Goal: Information Seeking & Learning: Learn about a topic

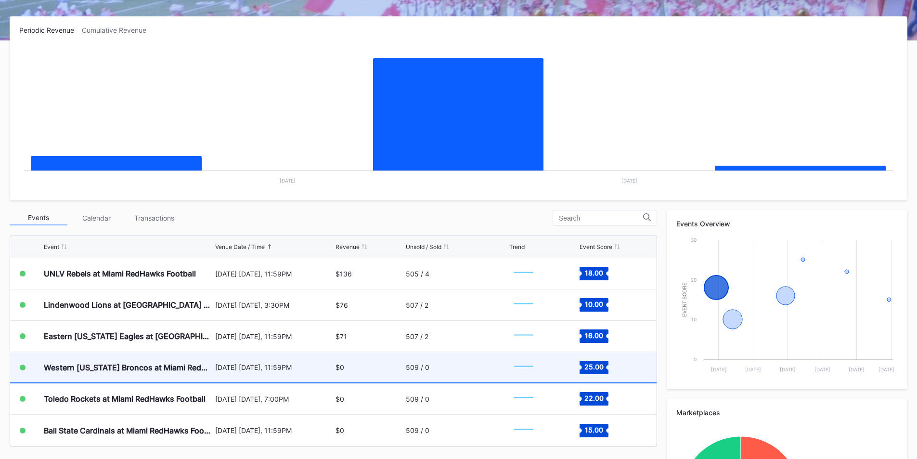
scroll to position [144, 0]
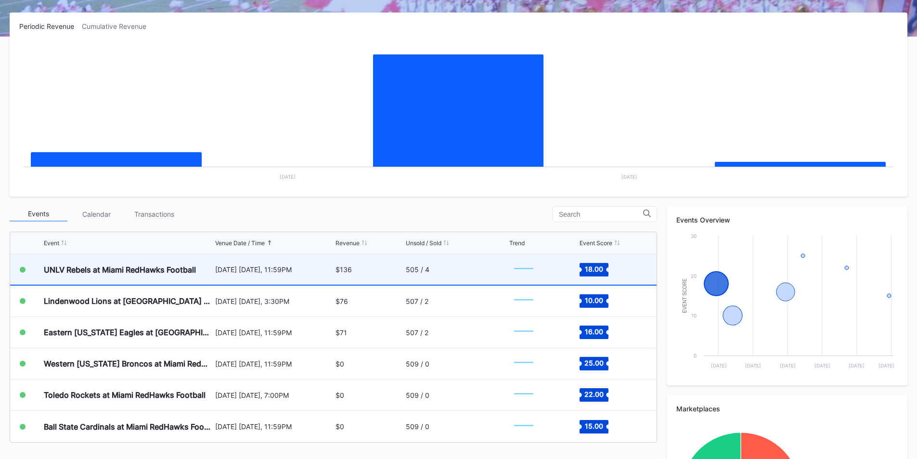
click at [146, 262] on div "UNLV Rebels at Miami RedHawks Football" at bounding box center [128, 269] width 169 height 30
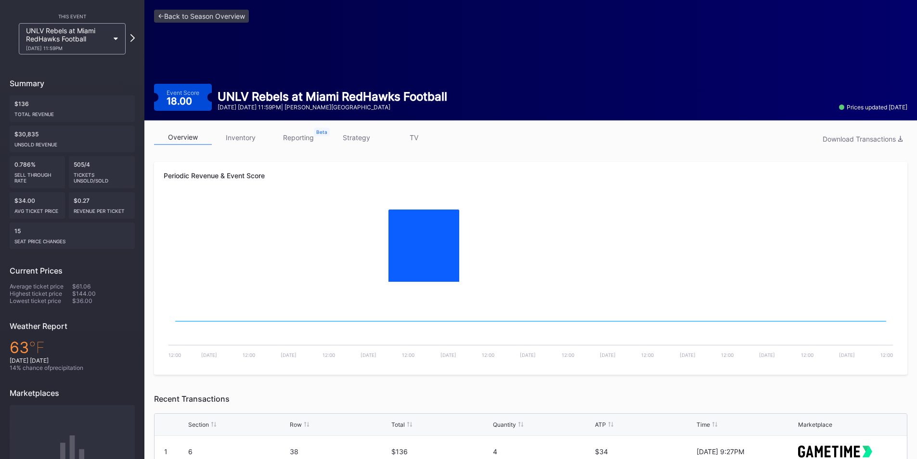
scroll to position [48, 0]
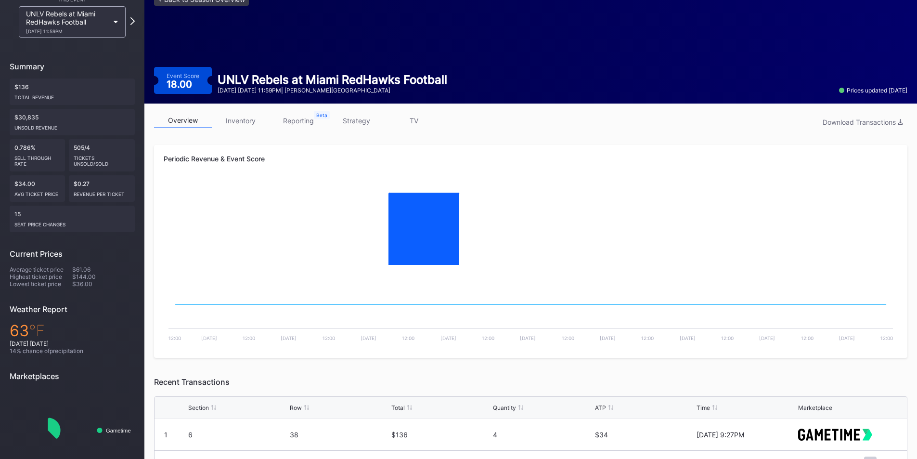
click at [356, 121] on link "strategy" at bounding box center [356, 120] width 58 height 15
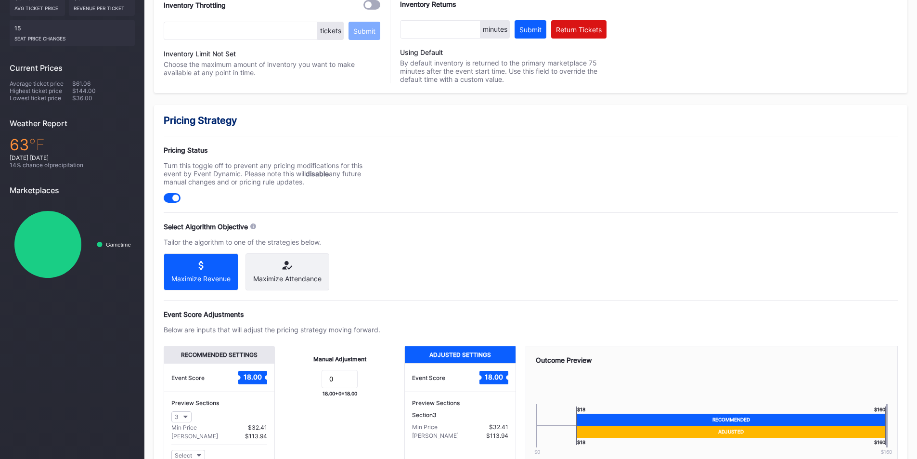
scroll to position [319, 0]
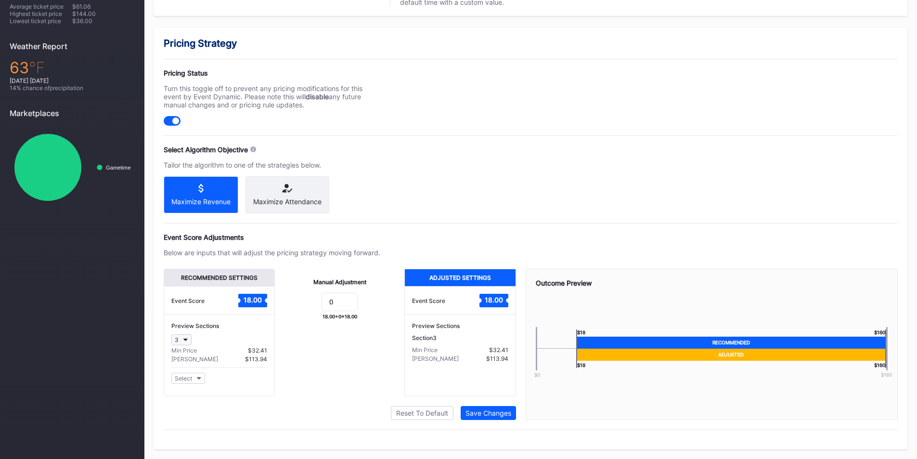
click at [189, 340] on button "3" at bounding box center [181, 339] width 20 height 11
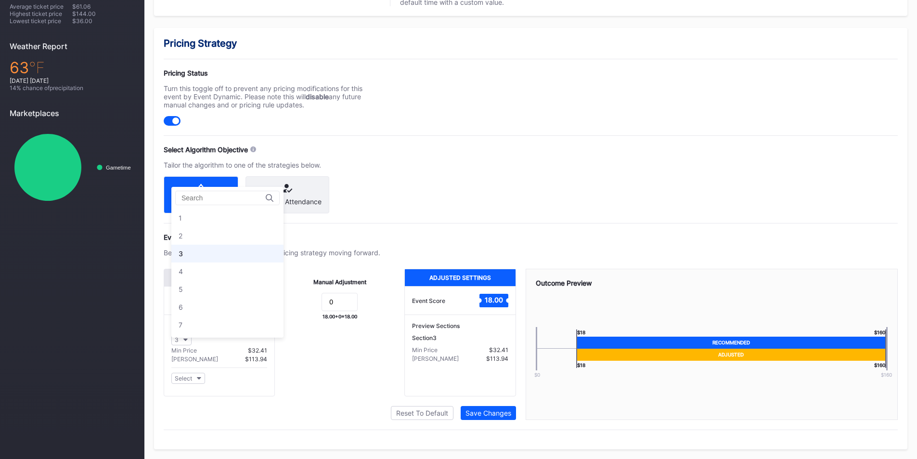
click at [323, 342] on div "Manual Adjustment 0 18.00 + 0 = 18.00" at bounding box center [339, 333] width 129 height 128
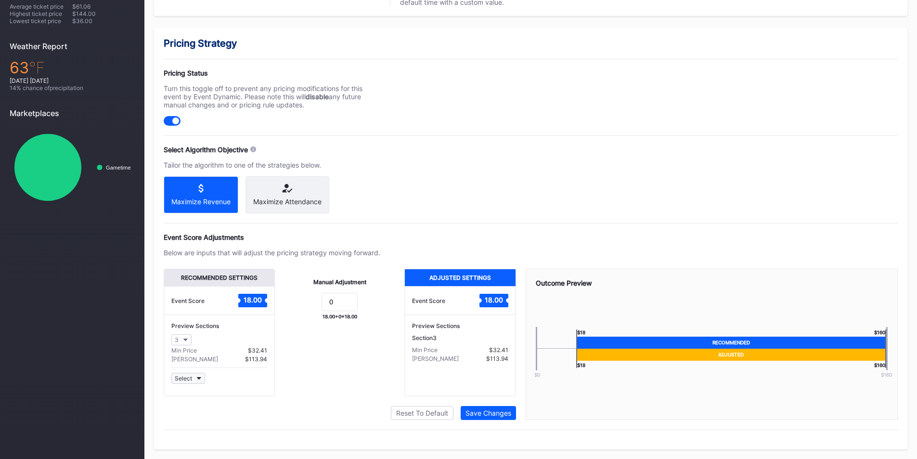
click at [202, 379] on button "Select" at bounding box center [188, 378] width 34 height 11
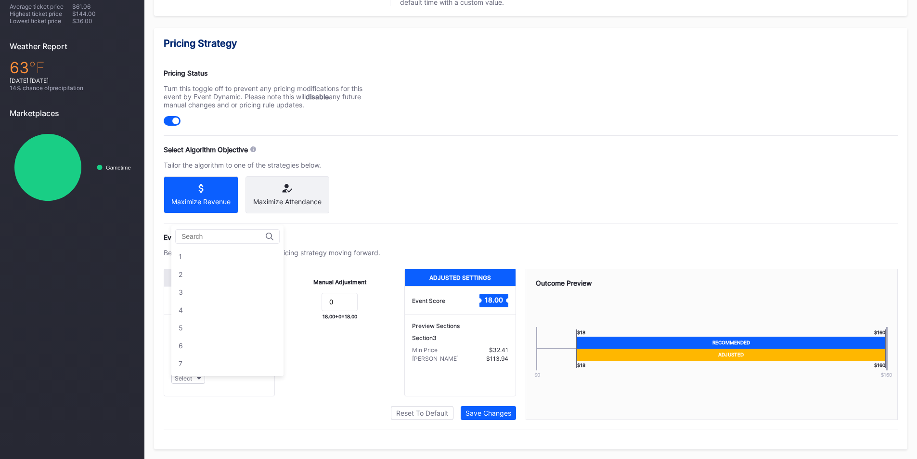
click at [291, 382] on div "Manual Adjustment 0 18.00 + 0 = 18.00" at bounding box center [339, 333] width 129 height 128
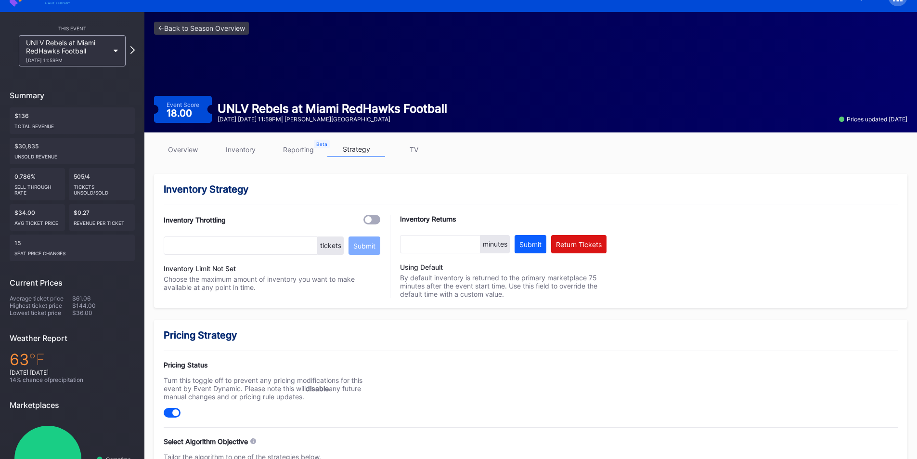
scroll to position [0, 0]
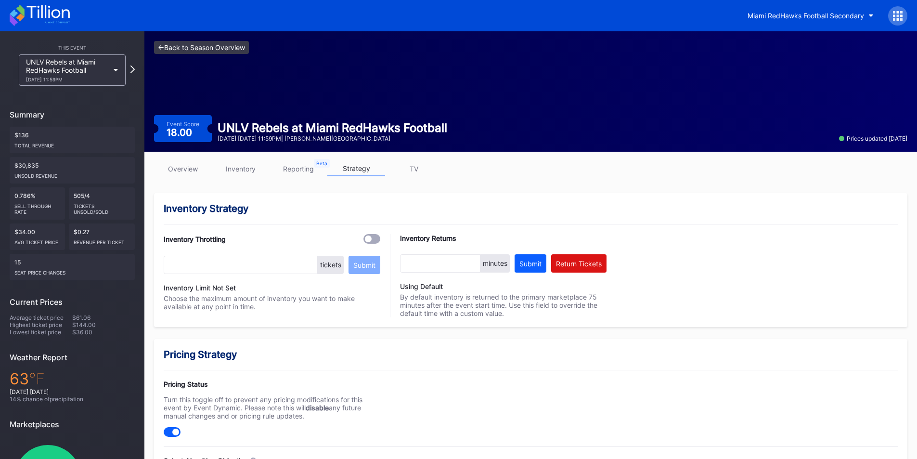
click at [159, 47] on link "<- Back to Season Overview" at bounding box center [201, 47] width 95 height 13
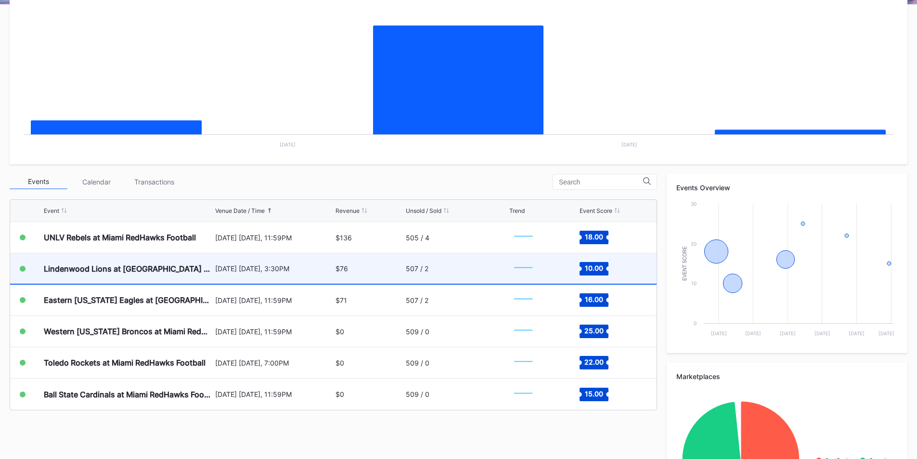
scroll to position [241, 0]
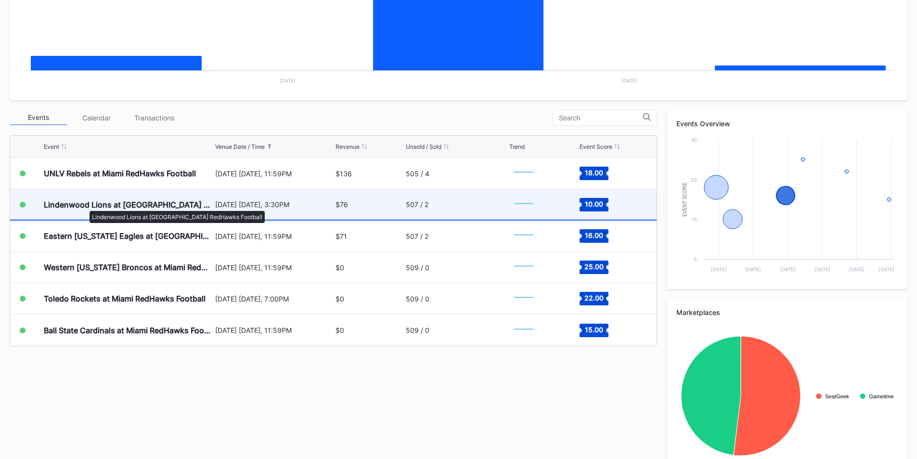
click at [82, 201] on div "Lindenwood Lions at [GEOGRAPHIC_DATA] RedHawks Football" at bounding box center [128, 205] width 169 height 10
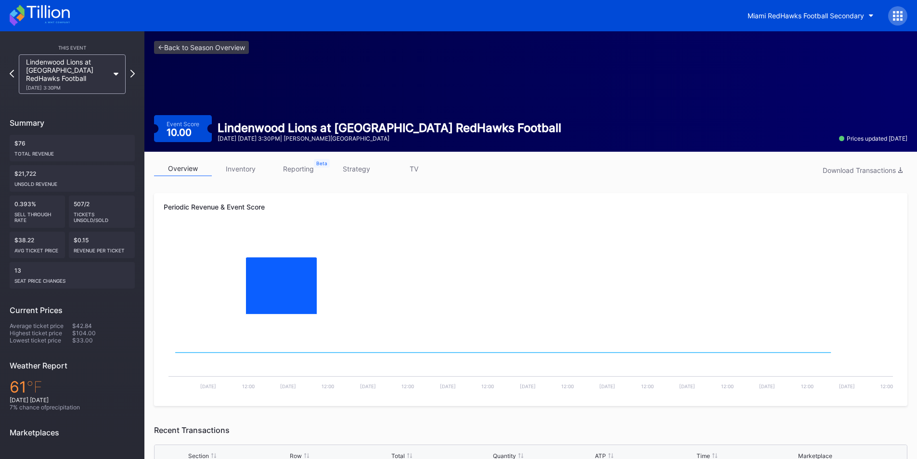
click at [356, 164] on link "strategy" at bounding box center [356, 168] width 58 height 15
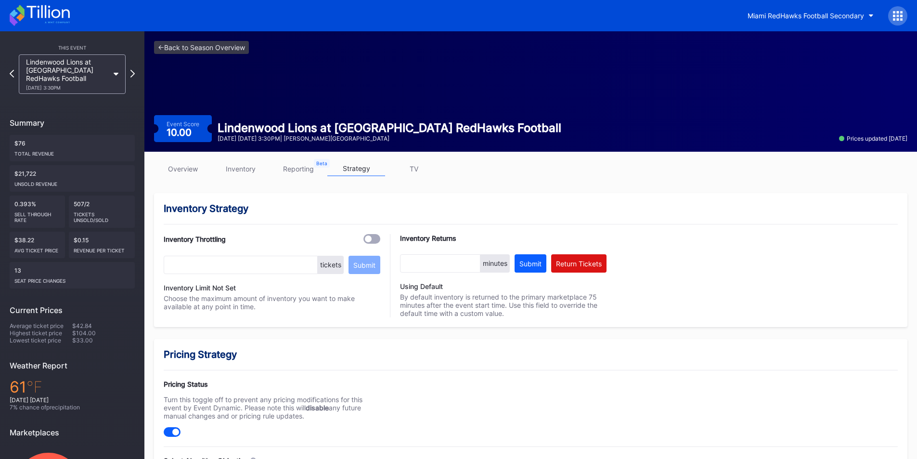
click at [172, 38] on div "<- Back to Season Overview Event Score 10.00 Lindenwood Lions at [GEOGRAPHIC_DA…" at bounding box center [530, 91] width 773 height 120
click at [174, 40] on div "<- Back to Season Overview Event Score 10.00 Lindenwood Lions at [GEOGRAPHIC_DA…" at bounding box center [530, 91] width 773 height 120
click at [175, 44] on link "<- Back to Season Overview" at bounding box center [201, 47] width 95 height 13
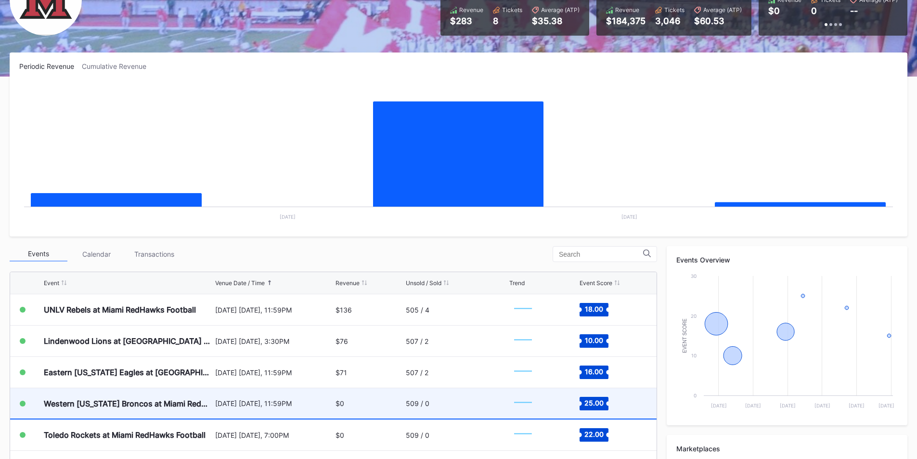
scroll to position [241, 0]
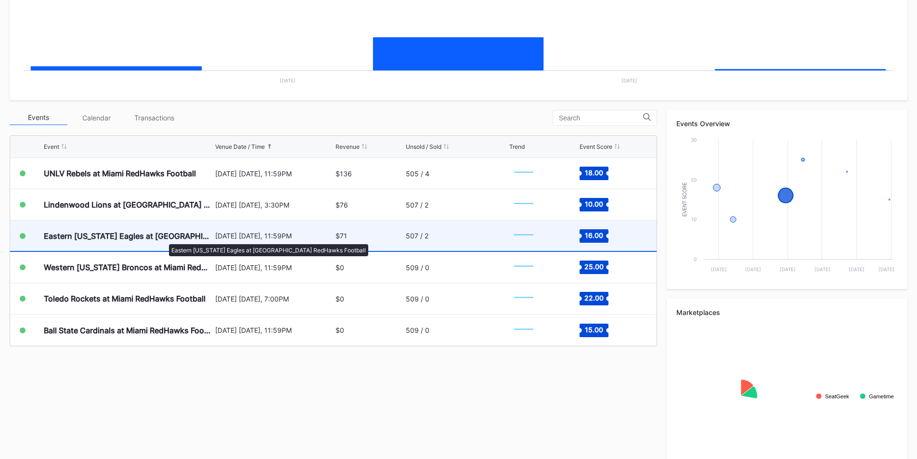
click at [164, 239] on div "Eastern [US_STATE] Eagles at [GEOGRAPHIC_DATA] RedHawks Football" at bounding box center [128, 236] width 169 height 10
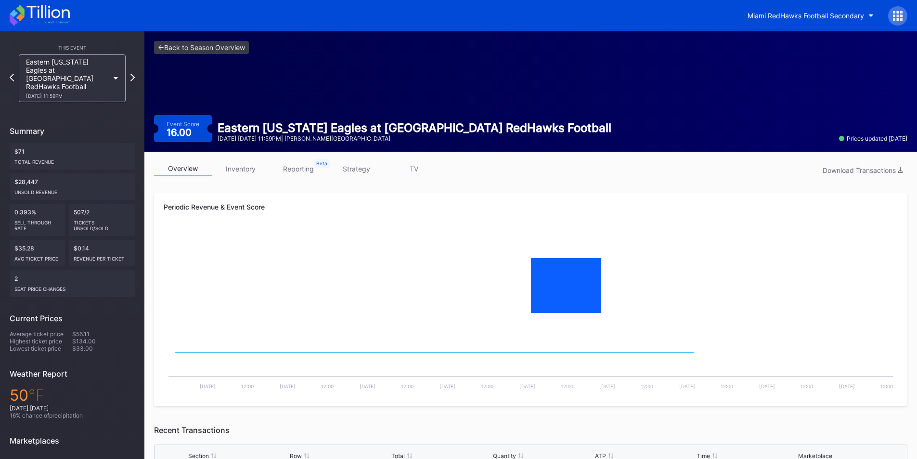
click at [349, 164] on link "strategy" at bounding box center [356, 168] width 58 height 15
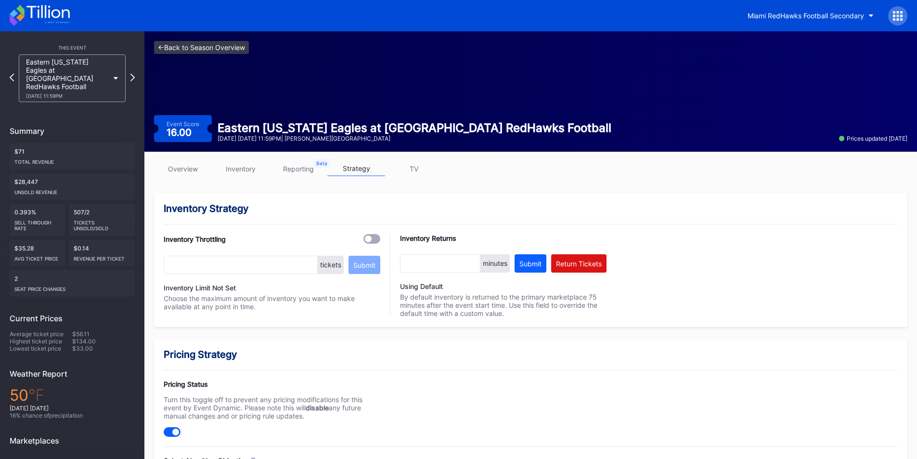
click at [183, 47] on link "<- Back to Season Overview" at bounding box center [201, 47] width 95 height 13
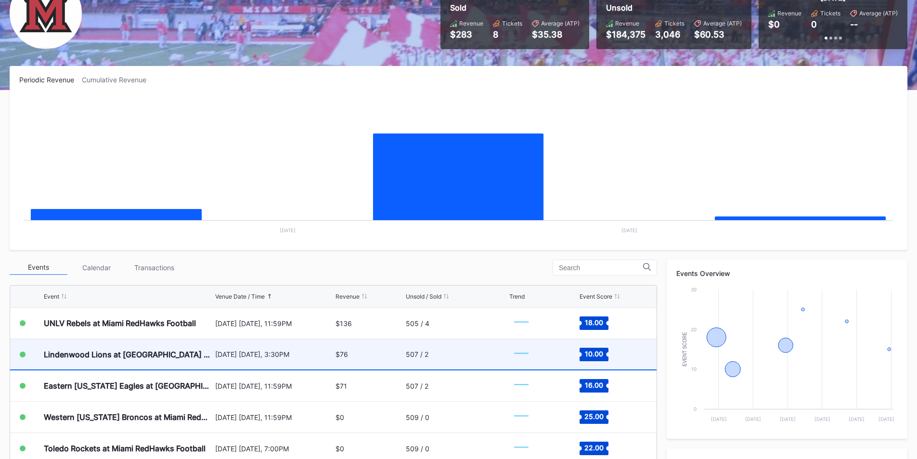
scroll to position [269, 0]
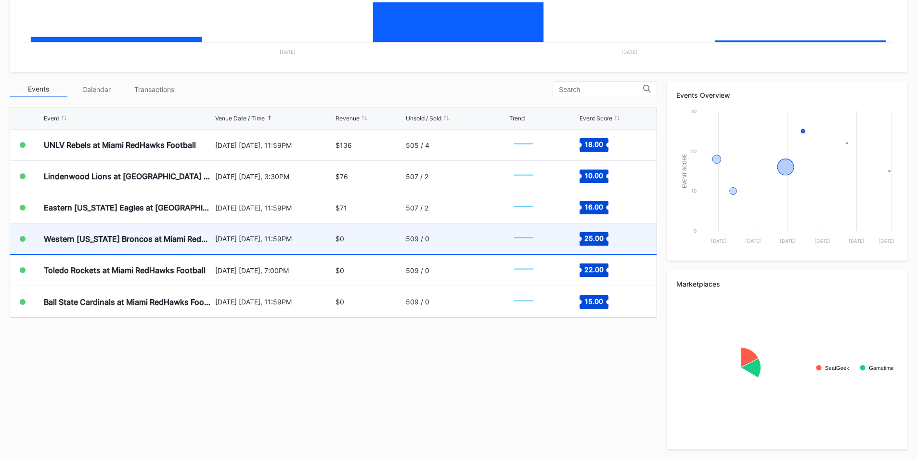
click at [233, 241] on div "[DATE] [DATE], 11:59PM" at bounding box center [274, 238] width 118 height 8
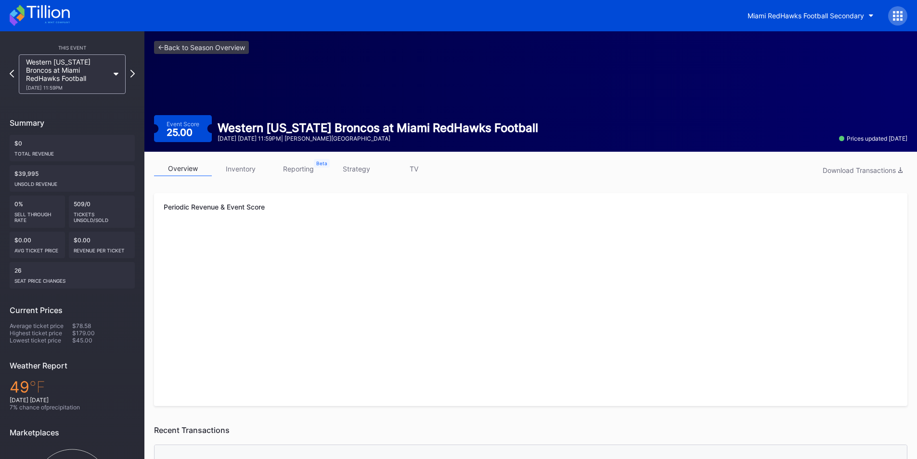
click at [349, 168] on link "strategy" at bounding box center [356, 168] width 58 height 15
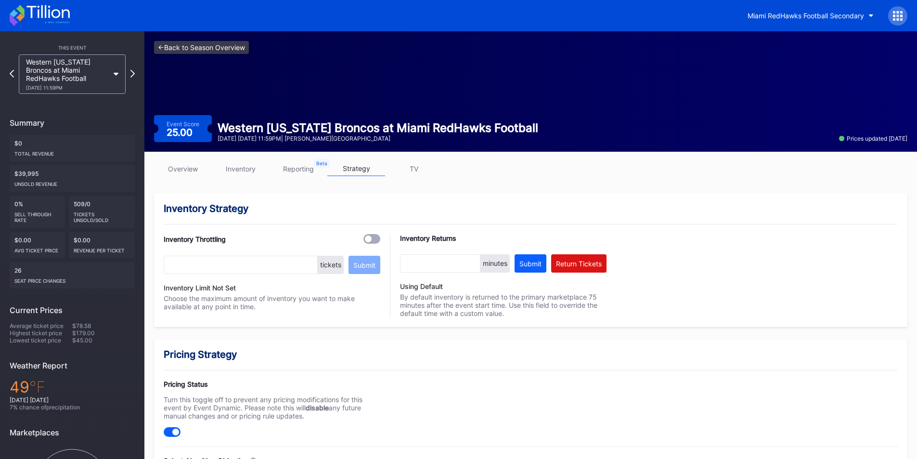
click at [188, 49] on link "<- Back to Season Overview" at bounding box center [201, 47] width 95 height 13
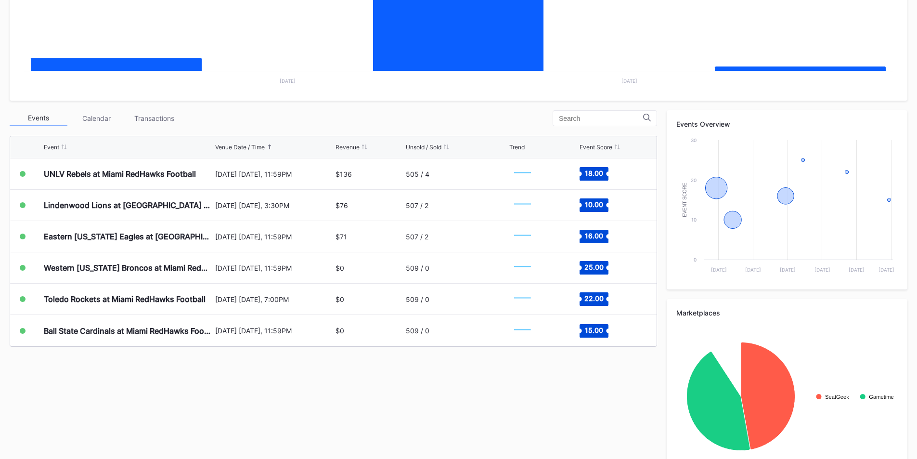
scroll to position [241, 0]
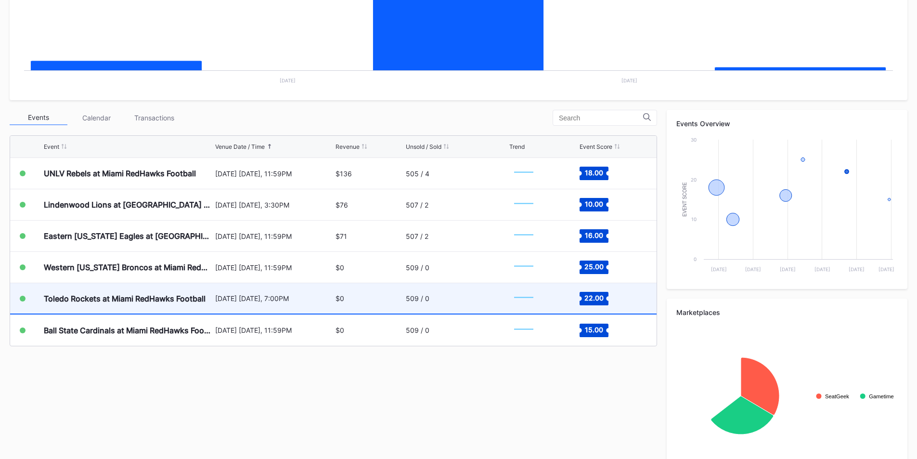
click at [261, 294] on div "[DATE] [DATE], 7:00PM" at bounding box center [274, 298] width 118 height 30
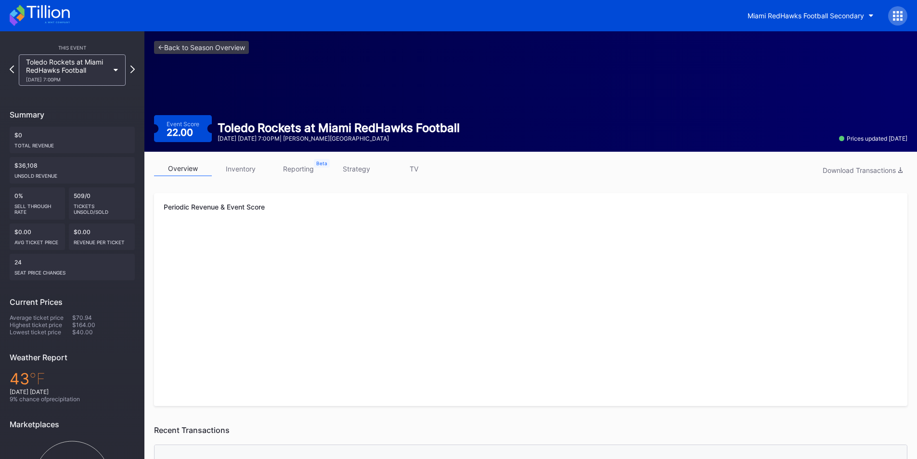
click at [352, 170] on link "strategy" at bounding box center [356, 168] width 58 height 15
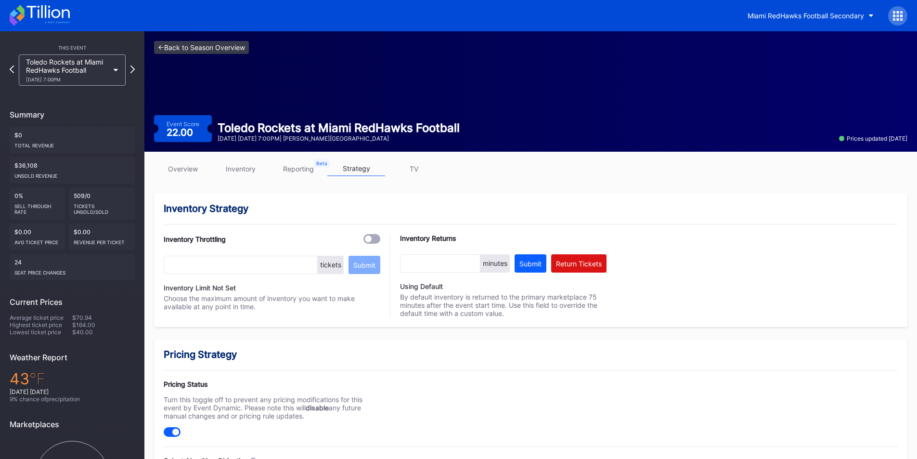
click at [196, 48] on link "<- Back to Season Overview" at bounding box center [201, 47] width 95 height 13
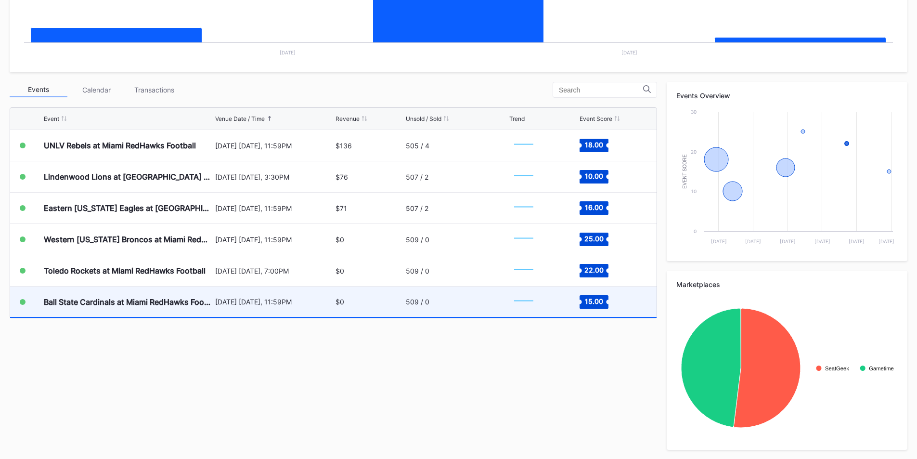
scroll to position [269, 0]
click at [159, 308] on div "Ball State Cardinals at Miami RedHawks Football" at bounding box center [128, 301] width 169 height 30
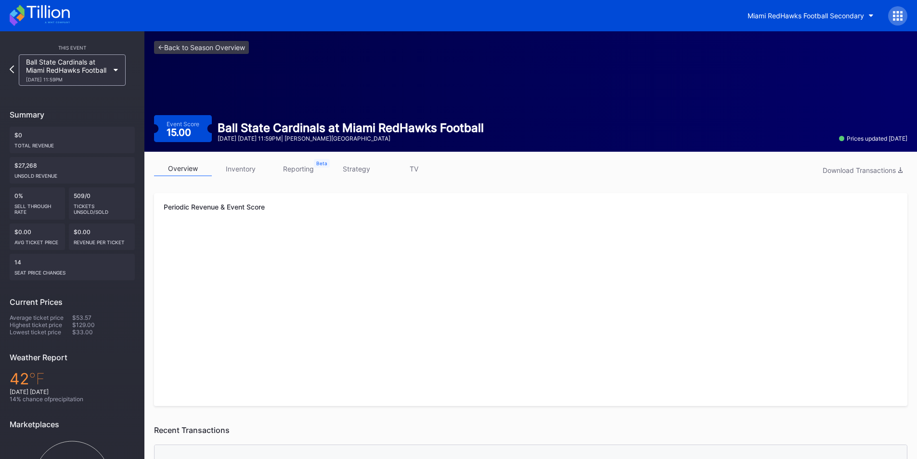
click at [376, 169] on link "strategy" at bounding box center [356, 168] width 58 height 15
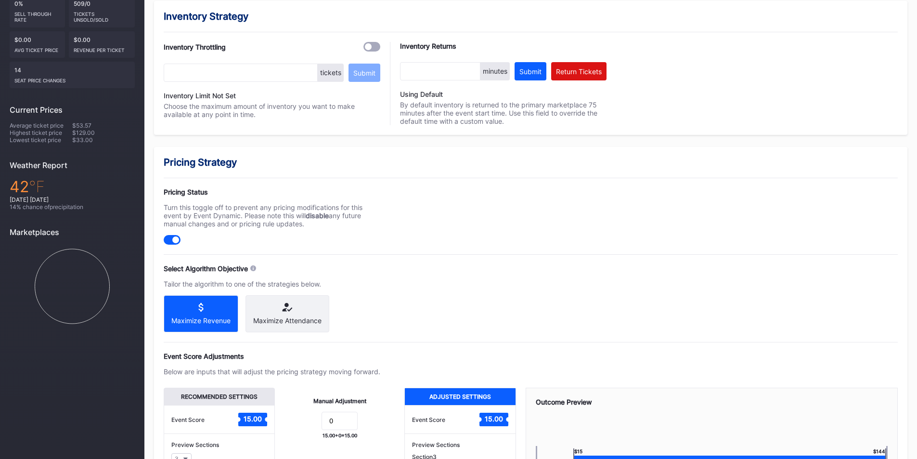
scroll to position [52, 0]
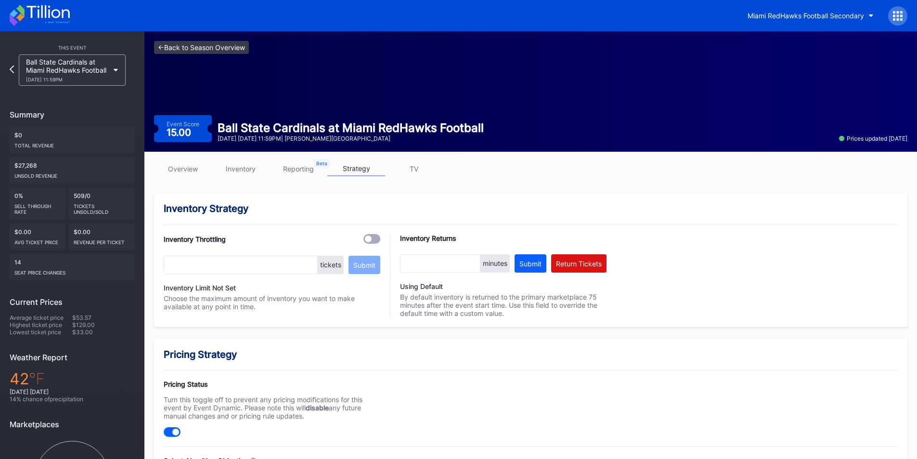
click at [190, 46] on link "<- Back to Season Overview" at bounding box center [201, 47] width 95 height 13
